Goal: Task Accomplishment & Management: Manage account settings

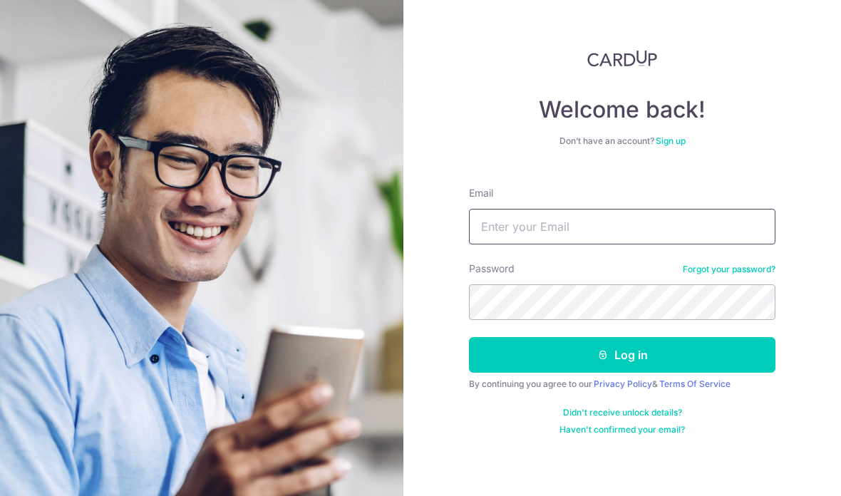
click at [617, 209] on input "Email" at bounding box center [622, 227] width 306 height 36
type input "[EMAIL_ADDRESS][DOMAIN_NAME]"
click at [622, 355] on button "Log in" at bounding box center [622, 355] width 306 height 36
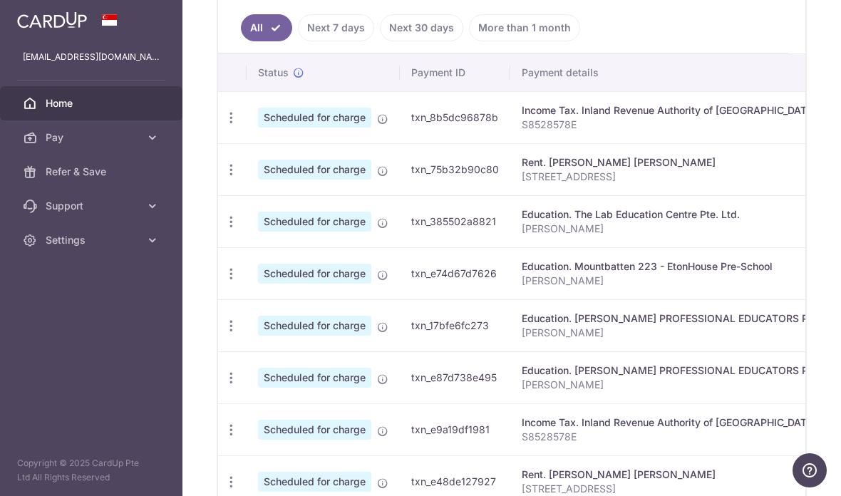
scroll to position [431, 0]
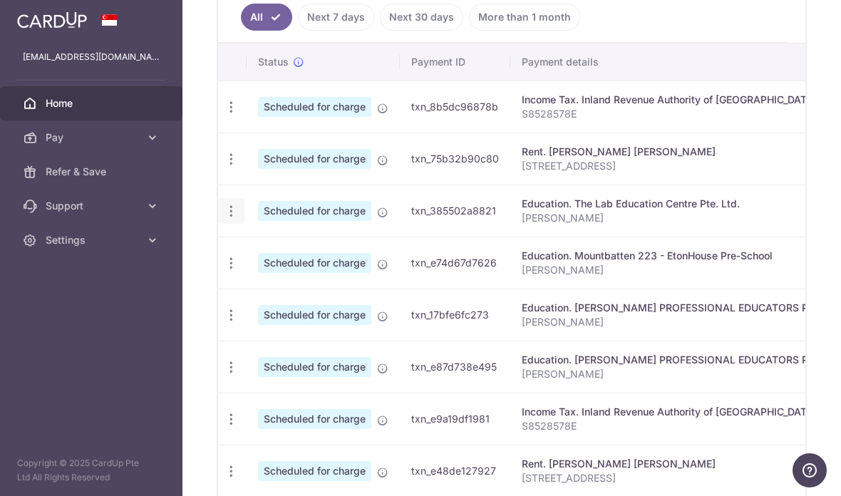
click at [224, 219] on icon "button" at bounding box center [231, 211] width 15 height 15
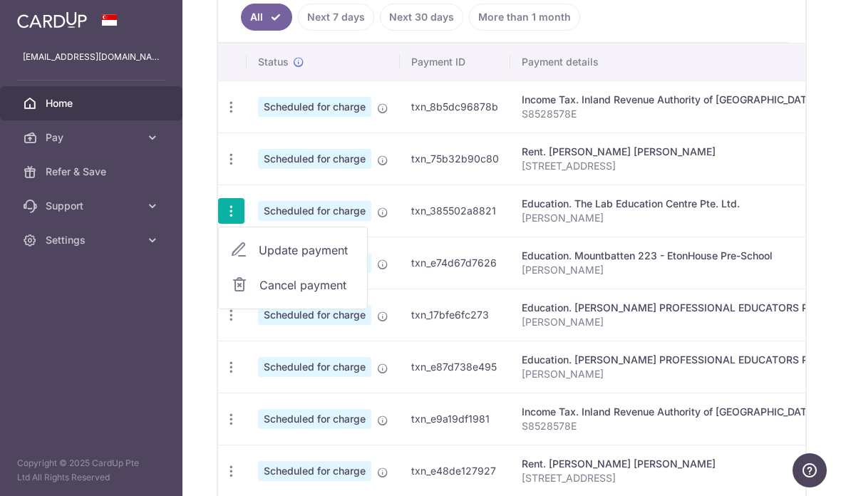
click at [259, 259] on span "Update payment" at bounding box center [307, 249] width 97 height 17
radio input "true"
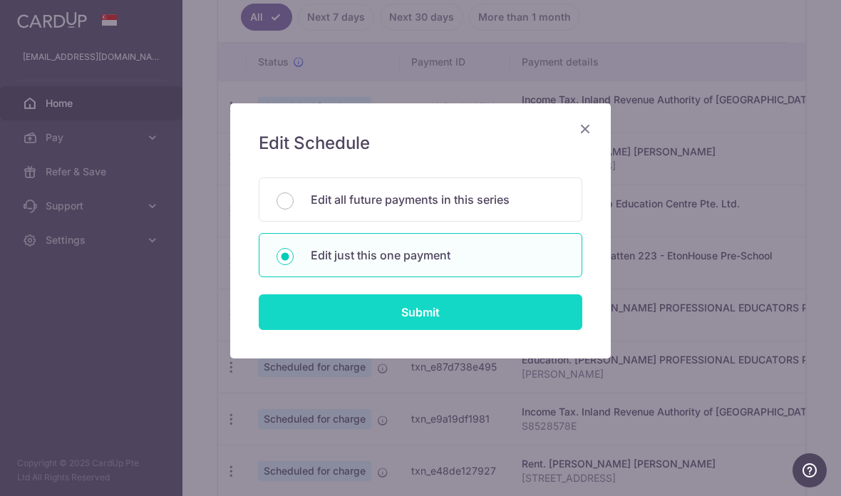
click at [444, 319] on input "Submit" at bounding box center [420, 312] width 323 height 36
radio input "true"
type input "800.00"
type input "04/10/2025"
type input "Tyson Lim"
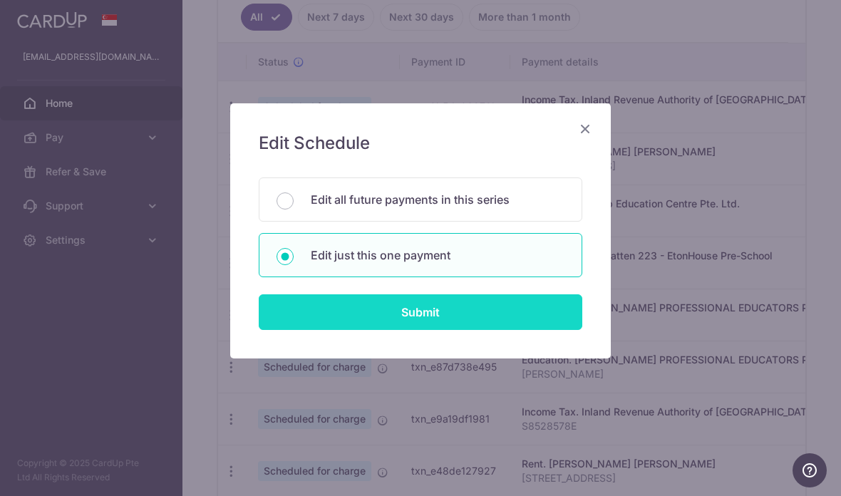
type input "REC185"
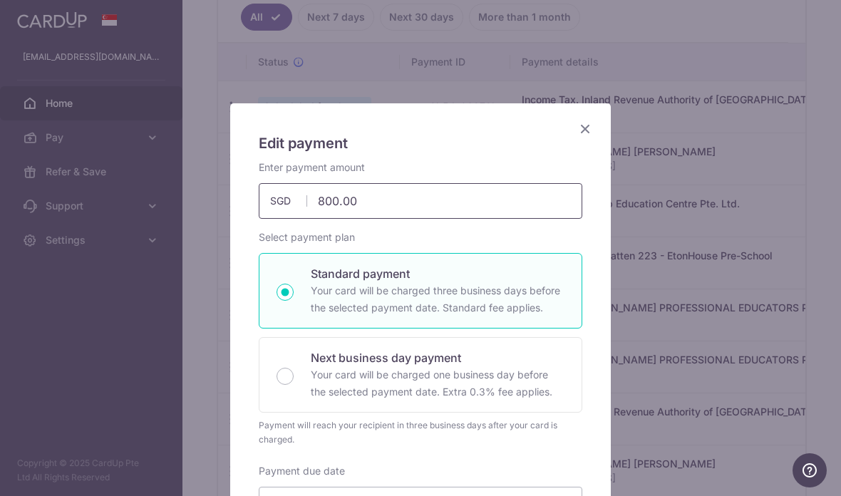
click at [473, 200] on input "800.00" at bounding box center [420, 201] width 323 height 36
type input "8"
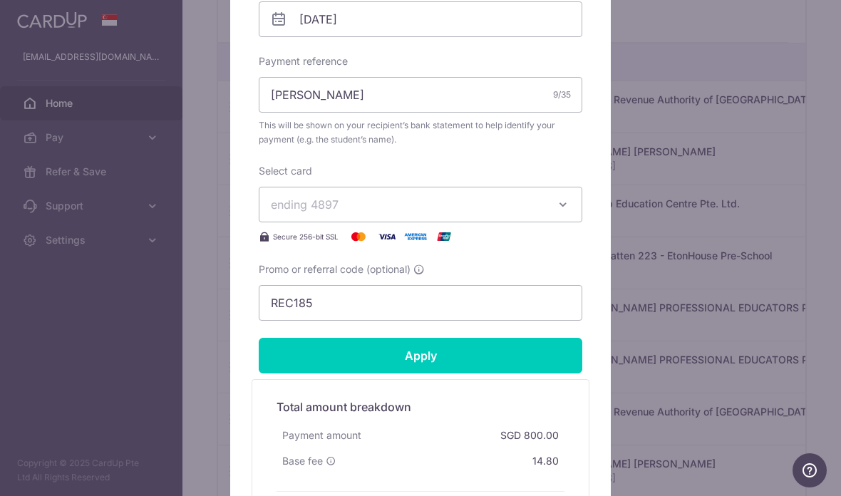
scroll to position [509, 0]
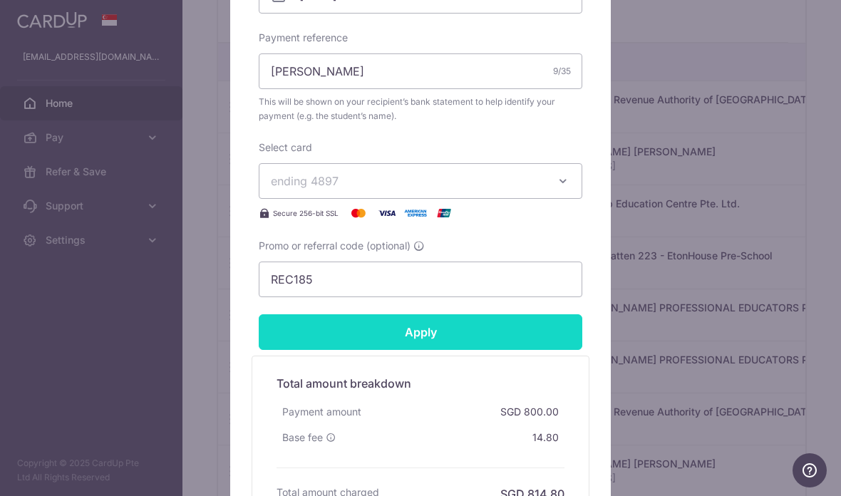
click at [501, 328] on input "Apply" at bounding box center [420, 332] width 323 height 36
type input "350.00"
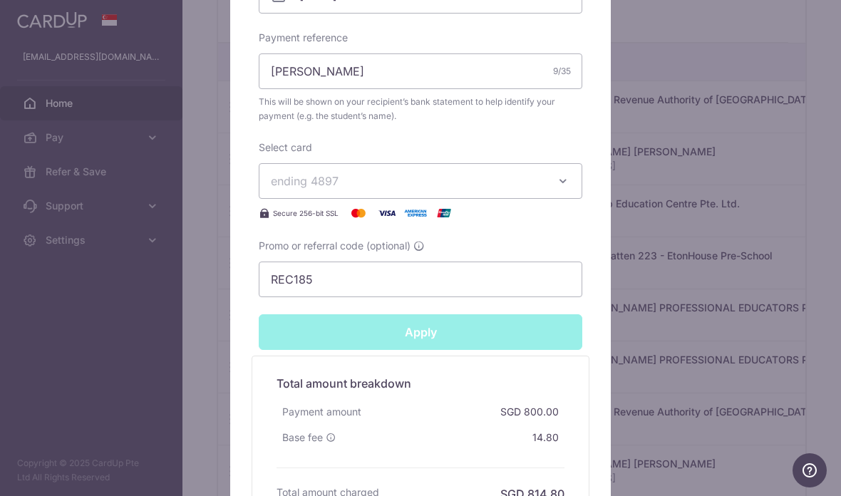
type input "Successfully Applied"
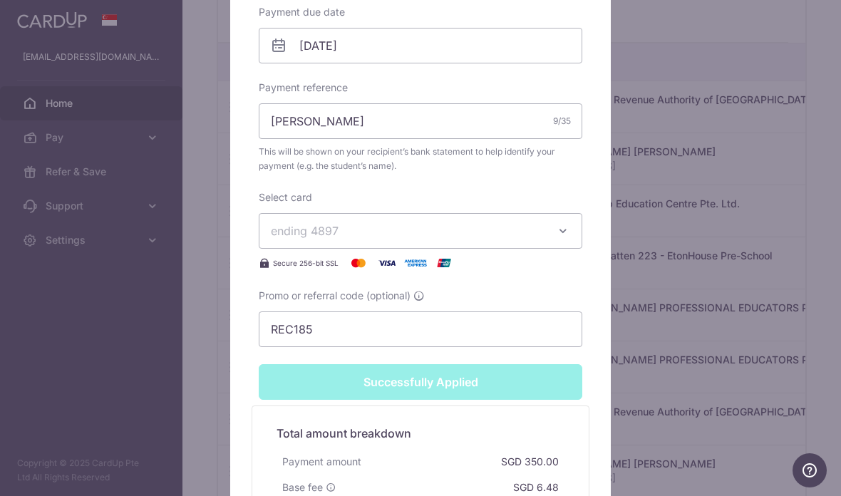
click at [721, 229] on div "Edit payment By clicking apply, you will make changes to all payments to The La…" at bounding box center [420, 248] width 841 height 496
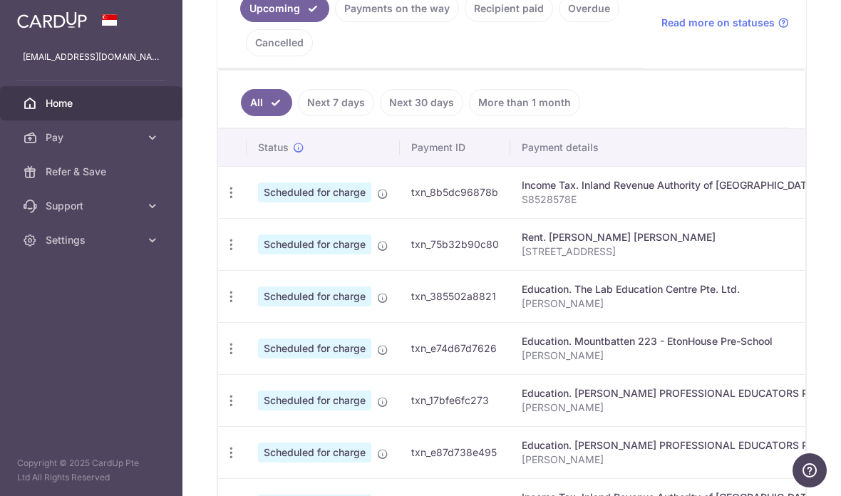
scroll to position [345, 0]
